Goal: Task Accomplishment & Management: Manage account settings

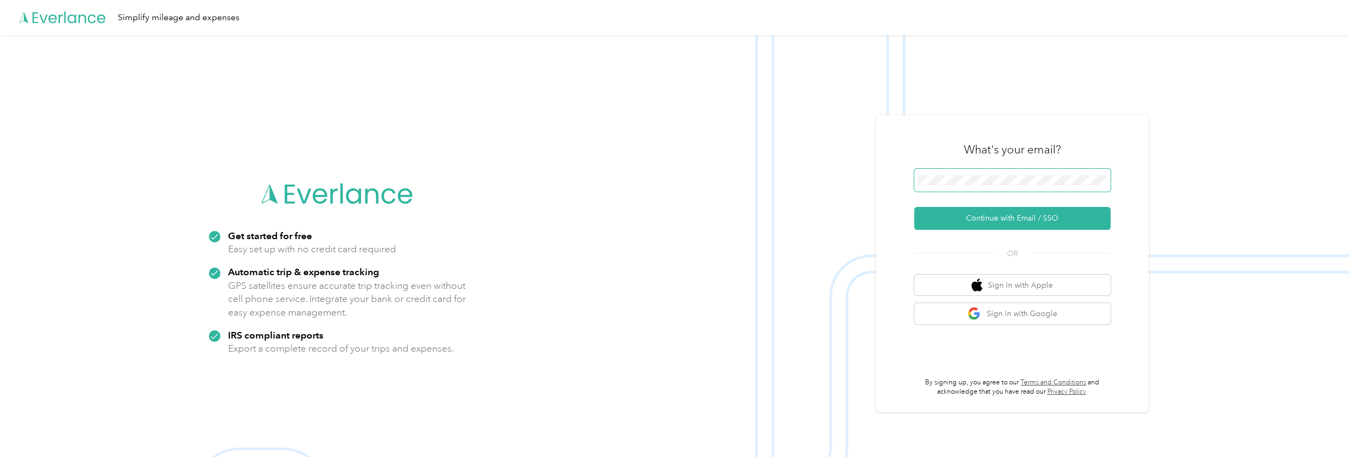
click at [991, 189] on span at bounding box center [1013, 180] width 196 height 23
click at [1043, 214] on button "Continue with Email / SSO" at bounding box center [1013, 218] width 196 height 23
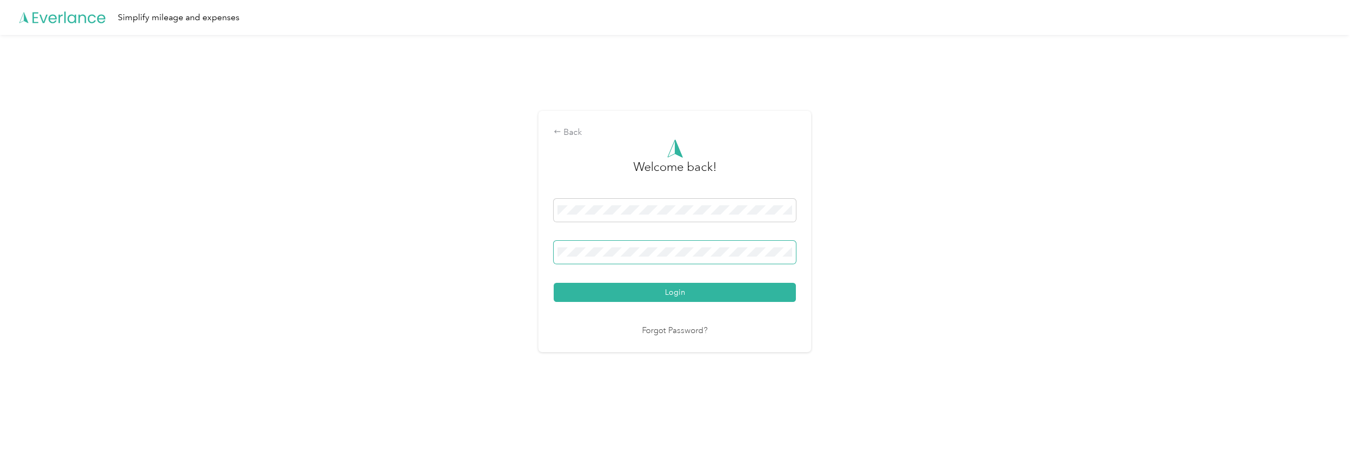
click at [554, 283] on button "Login" at bounding box center [675, 292] width 242 height 19
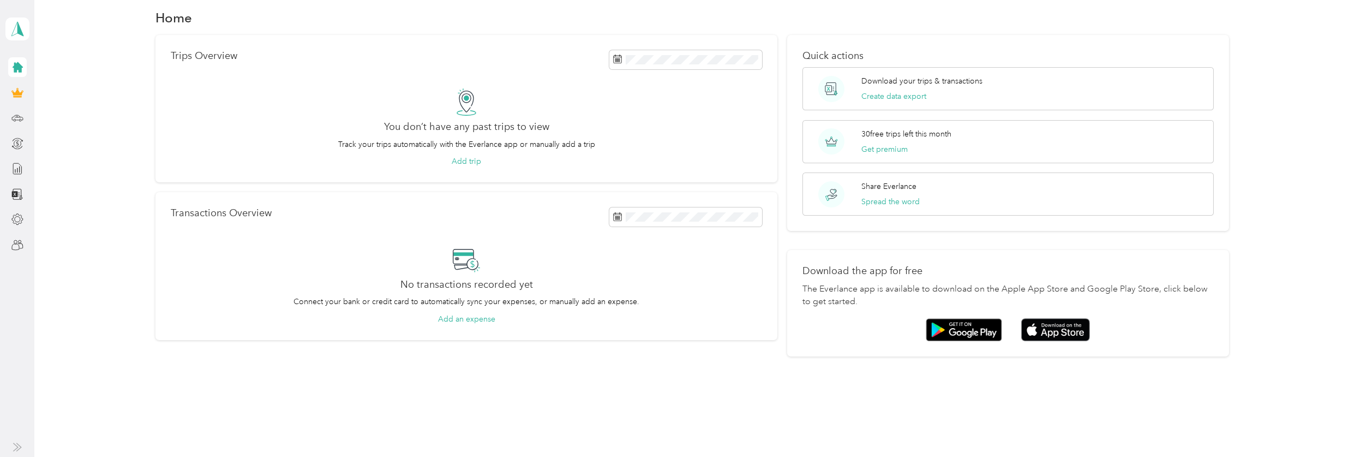
scroll to position [25, 0]
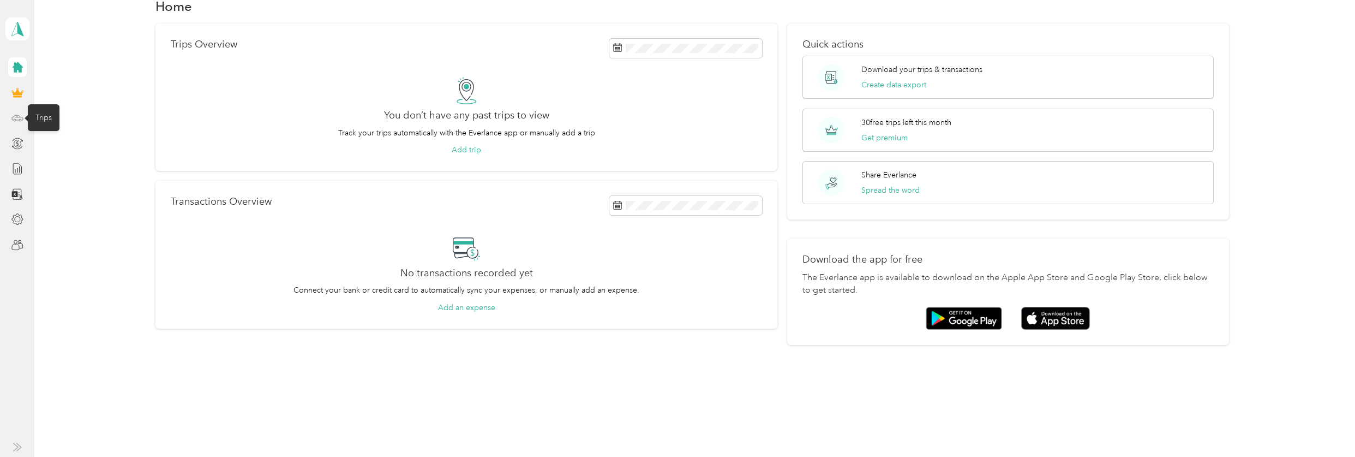
click at [14, 115] on icon at bounding box center [17, 118] width 12 height 12
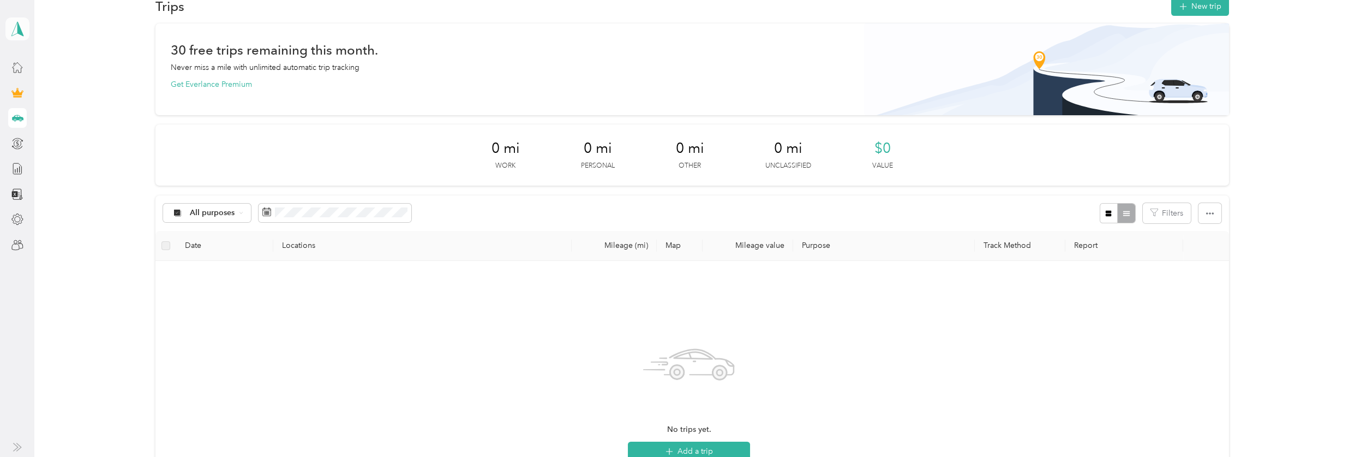
click at [16, 27] on icon at bounding box center [17, 28] width 16 height 15
click at [32, 91] on div "Log out" at bounding box center [120, 89] width 214 height 19
